Goal: Understand site structure: Understand site structure

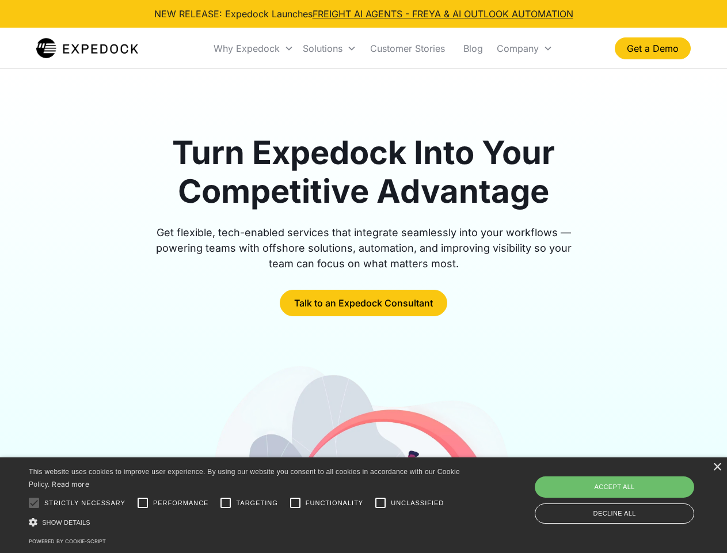
click at [254, 48] on div "Why Expedock" at bounding box center [247, 49] width 66 height 12
click at [329, 48] on div "Solutions" at bounding box center [323, 49] width 40 height 12
click at [525, 48] on div "Company" at bounding box center [518, 49] width 42 height 12
click at [34, 503] on div at bounding box center [33, 502] width 23 height 23
click at [143, 503] on input "Performance" at bounding box center [142, 502] width 23 height 23
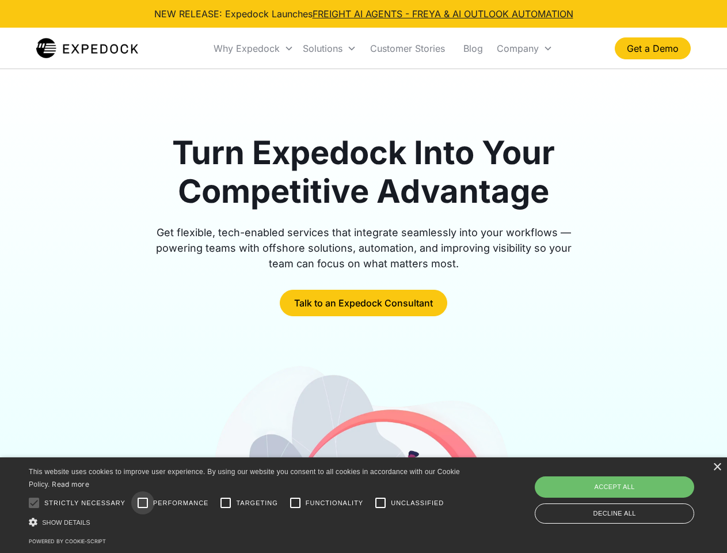
checkbox input "true"
click at [226, 503] on input "Targeting" at bounding box center [225, 502] width 23 height 23
checkbox input "true"
click at [295, 503] on input "Functionality" at bounding box center [295, 502] width 23 height 23
checkbox input "true"
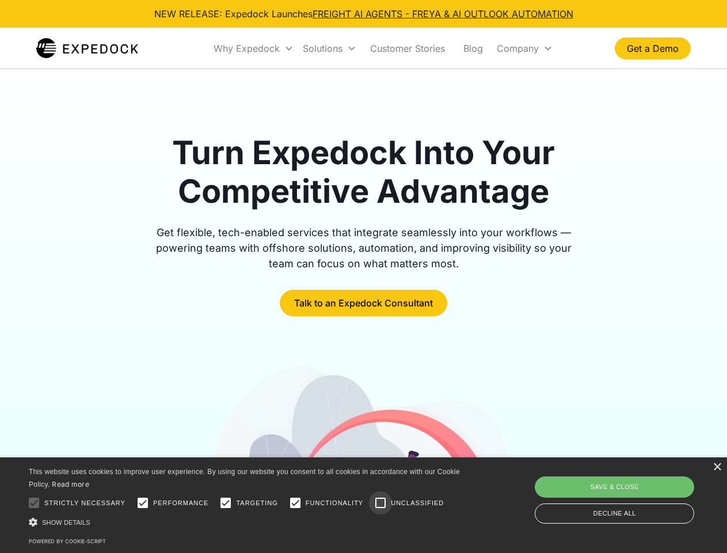
click at [381, 503] on input "Unclassified" at bounding box center [380, 502] width 23 height 23
checkbox input "true"
click at [246, 522] on div "Show details Hide details" at bounding box center [246, 522] width 435 height 12
